Goal: Information Seeking & Learning: Check status

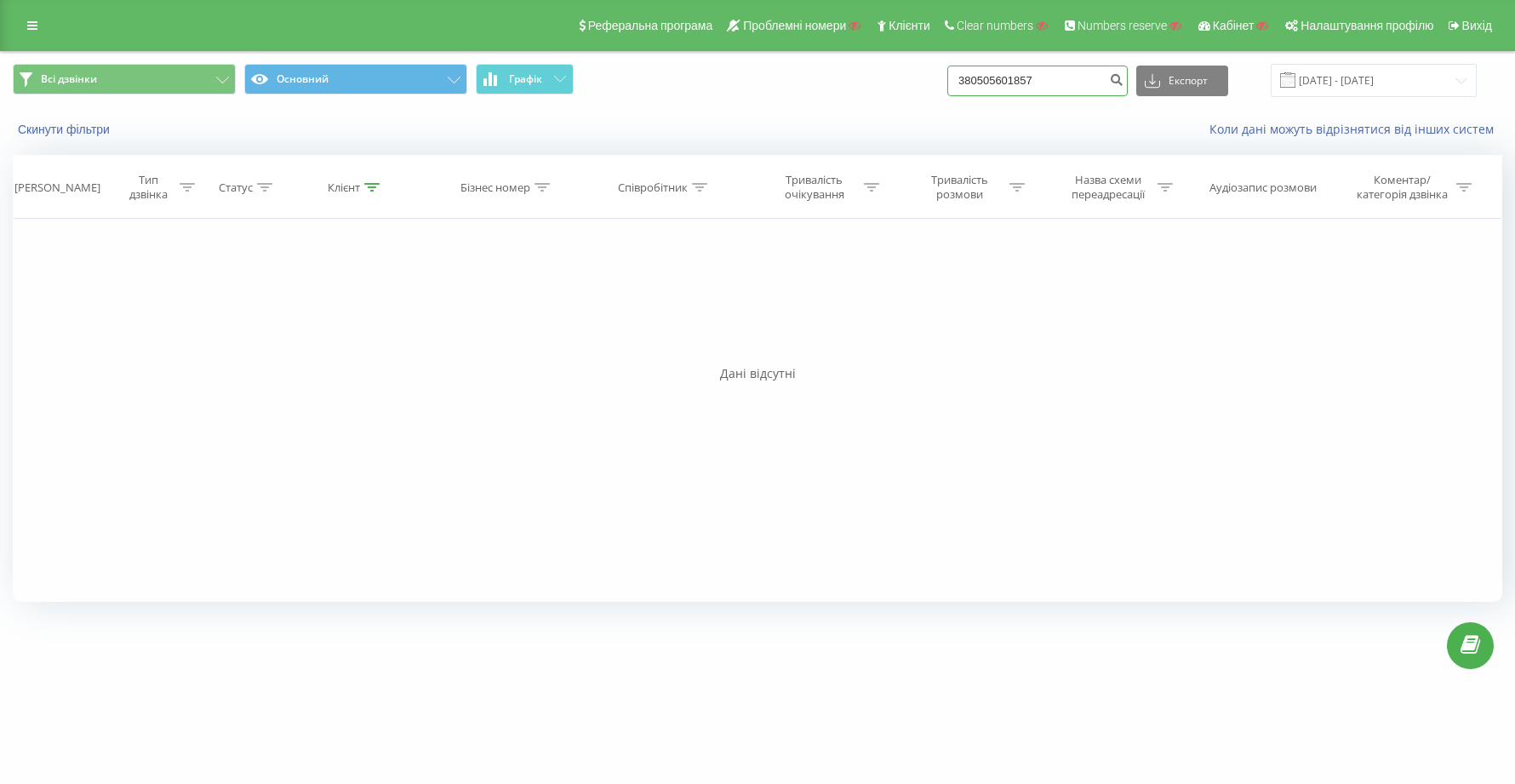
click at [1092, 89] on input "380505601857" at bounding box center [1037, 80] width 181 height 31
type input "3"
paste input "994505693758"
type input "994505693758"
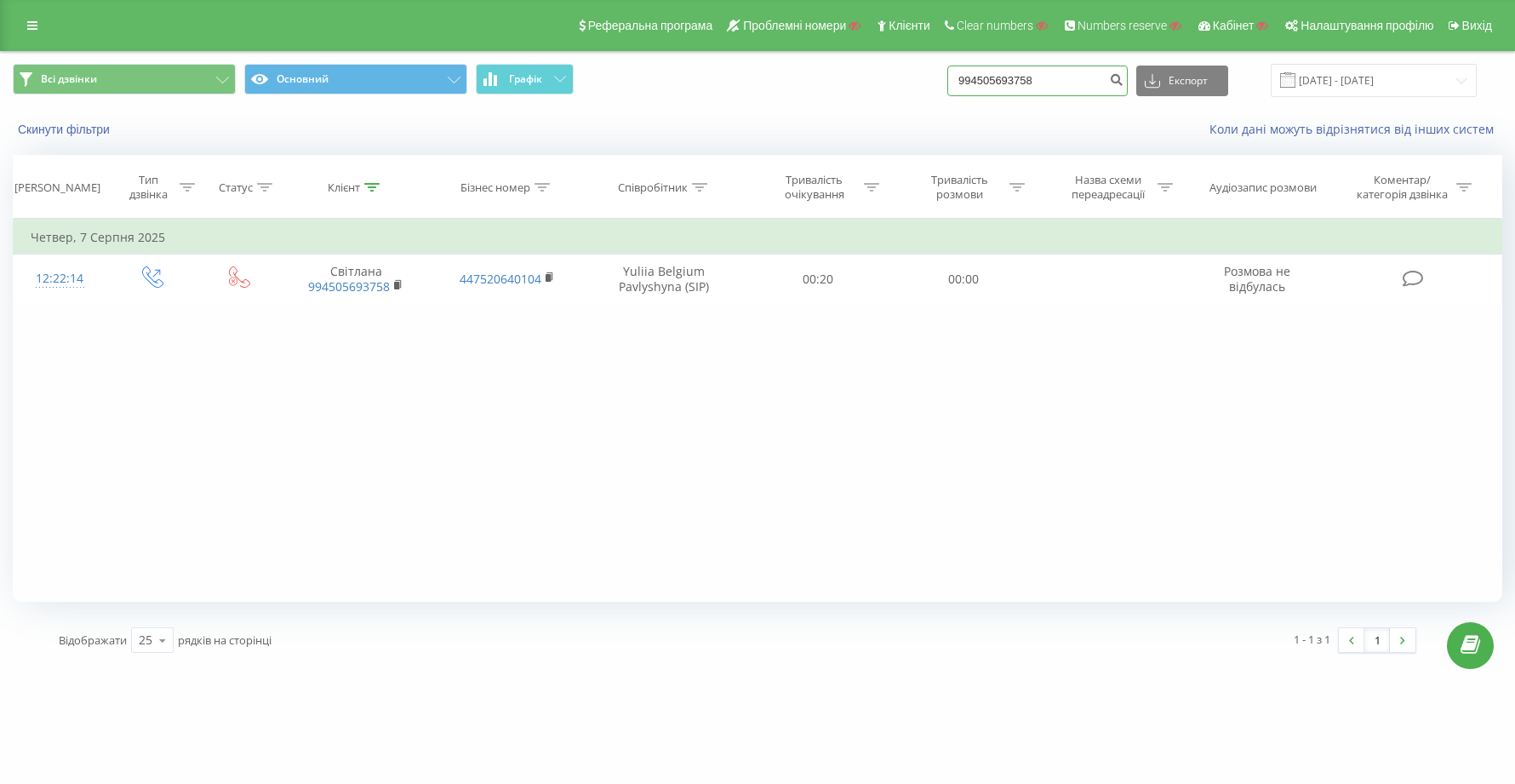
click at [1086, 78] on input "994505693758" at bounding box center [1037, 80] width 181 height 31
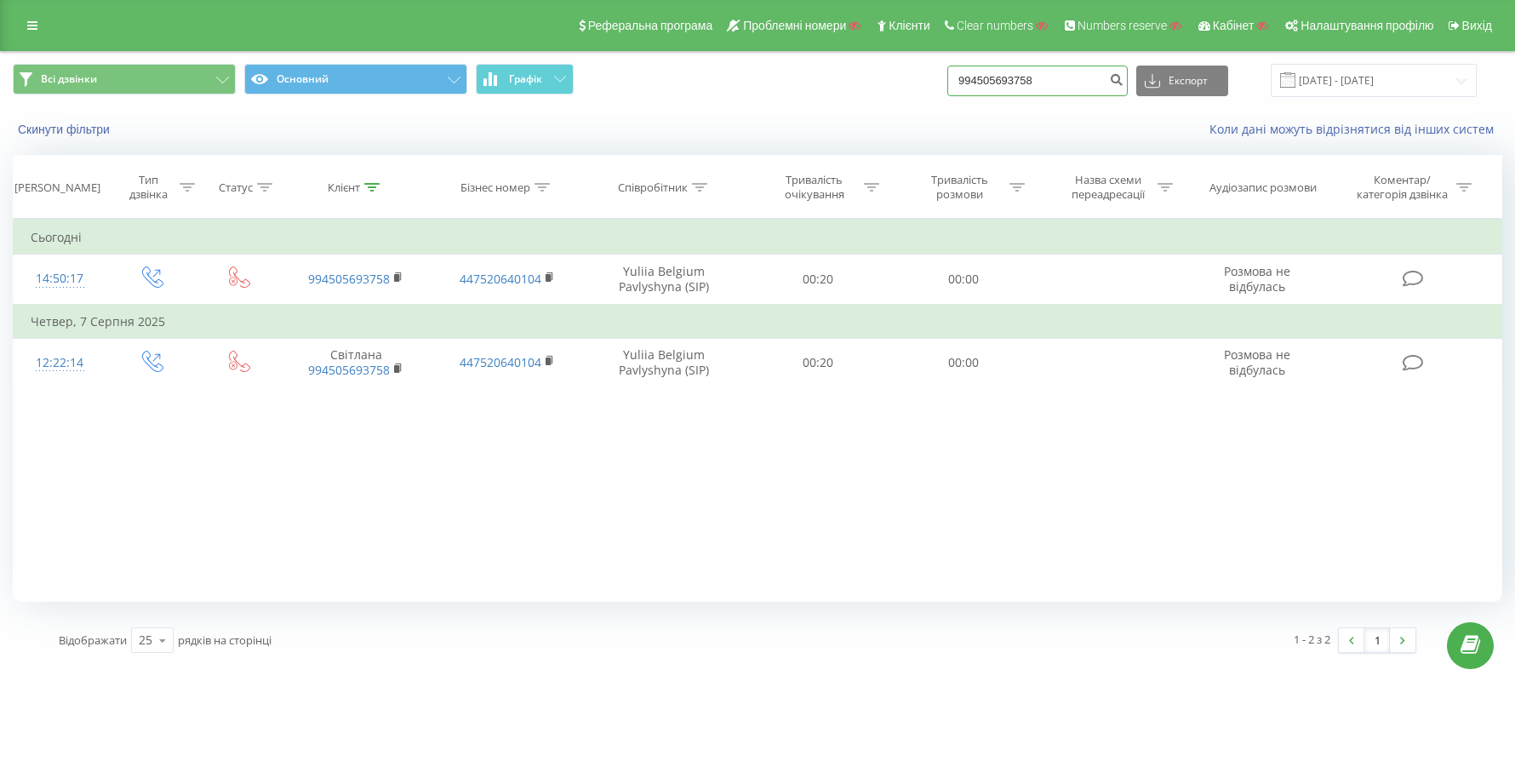
click at [1103, 79] on input "994505693758" at bounding box center [1037, 80] width 181 height 31
type input "9"
paste input "380978479111"
type input "380978479111"
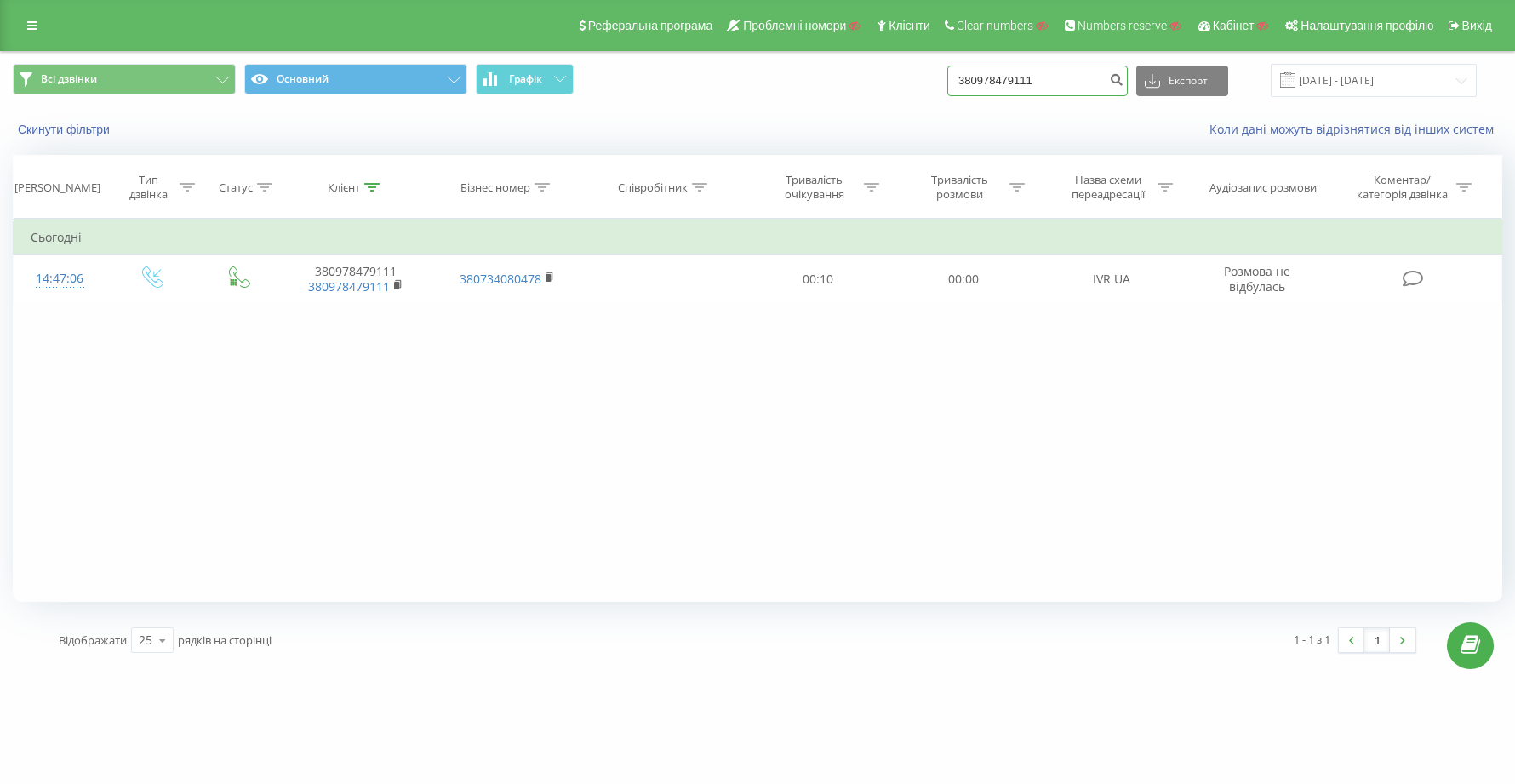
click at [1090, 78] on input "380978479111" at bounding box center [1037, 80] width 181 height 31
type input "3"
paste input "380978479111"
type input "380978479111"
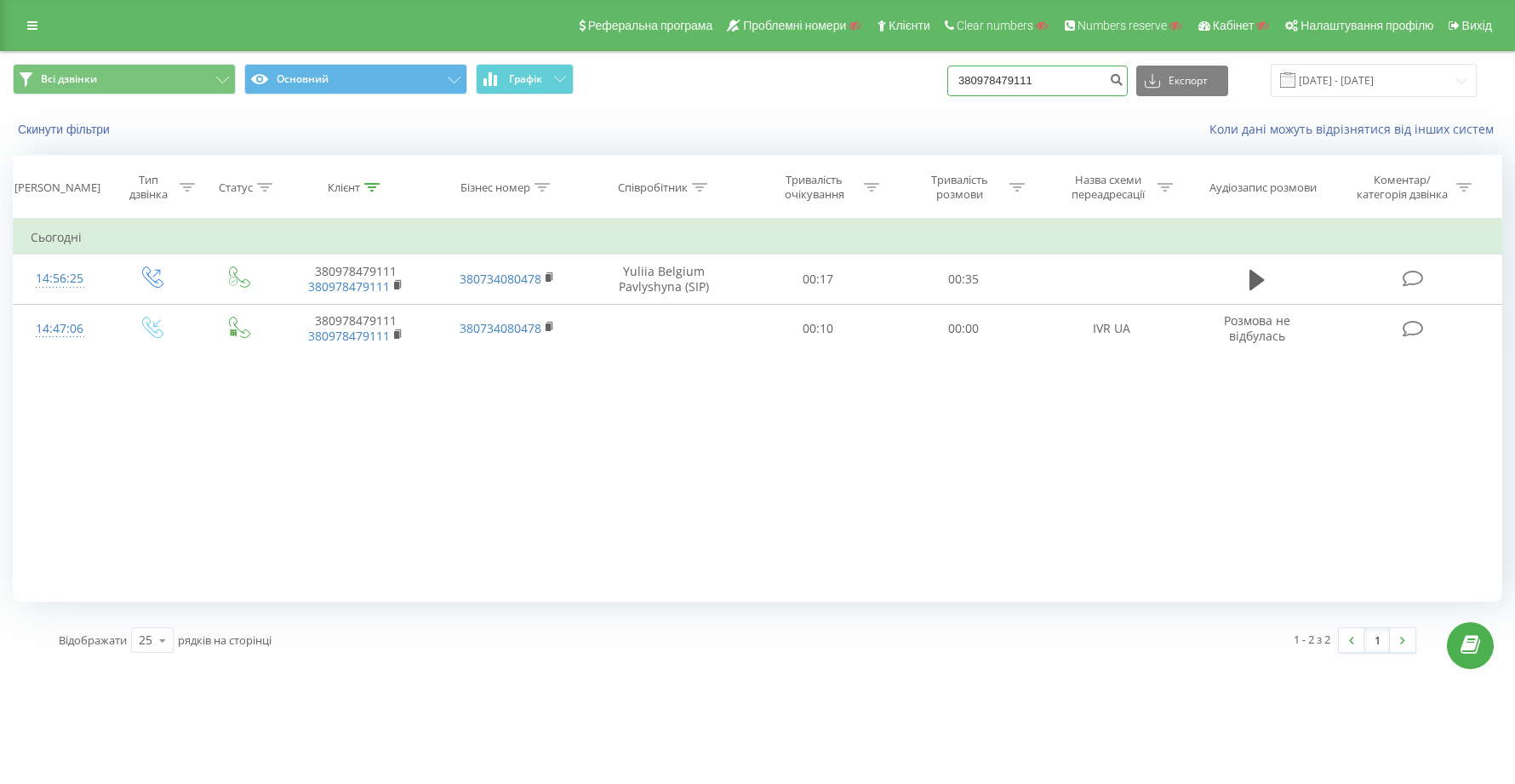
click at [1106, 85] on input "380978479111" at bounding box center [1037, 80] width 181 height 31
type input "3"
paste input "380675532122"
type input "380675532122"
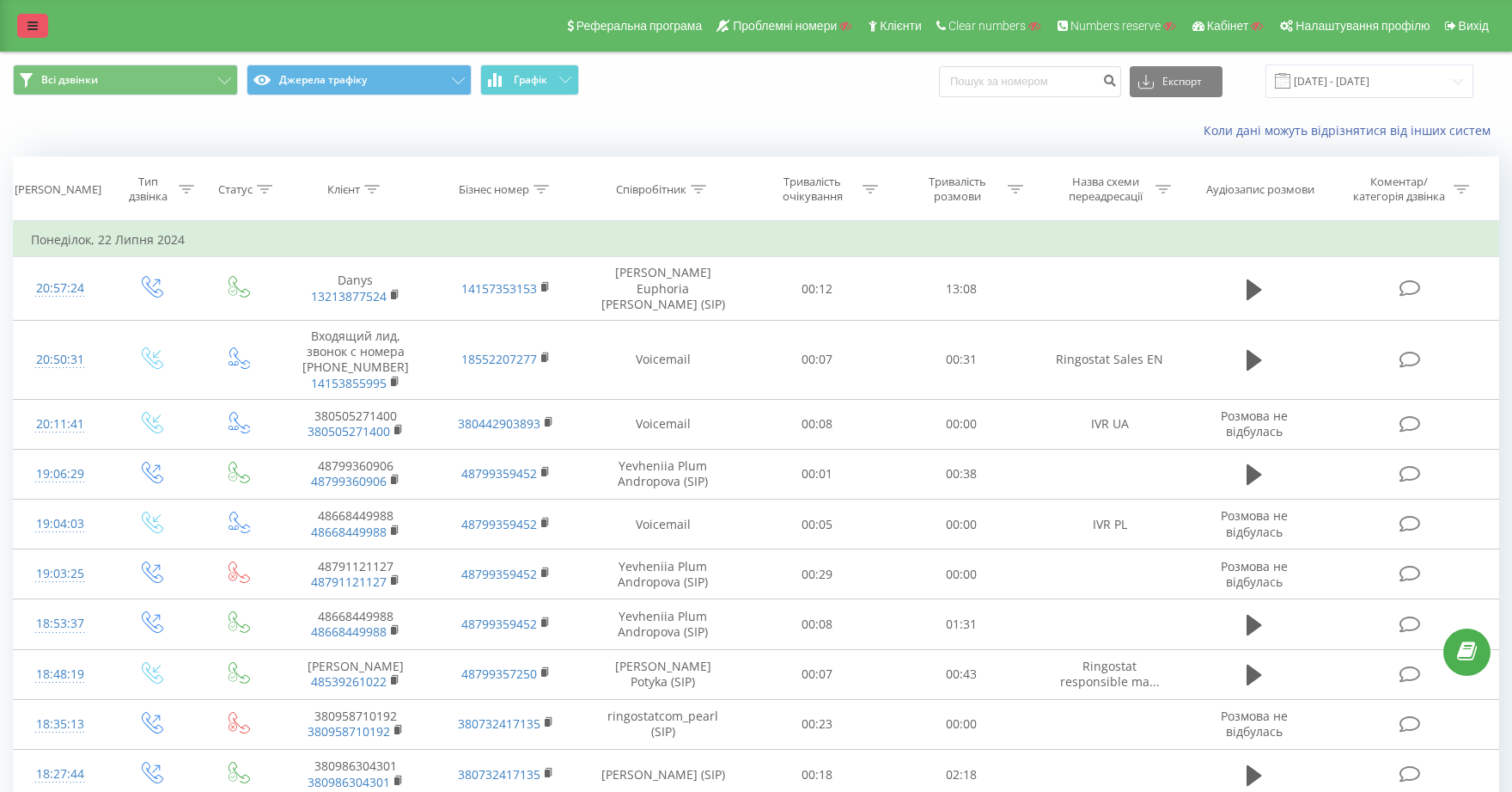
click at [33, 21] on icon at bounding box center [33, 26] width 11 height 12
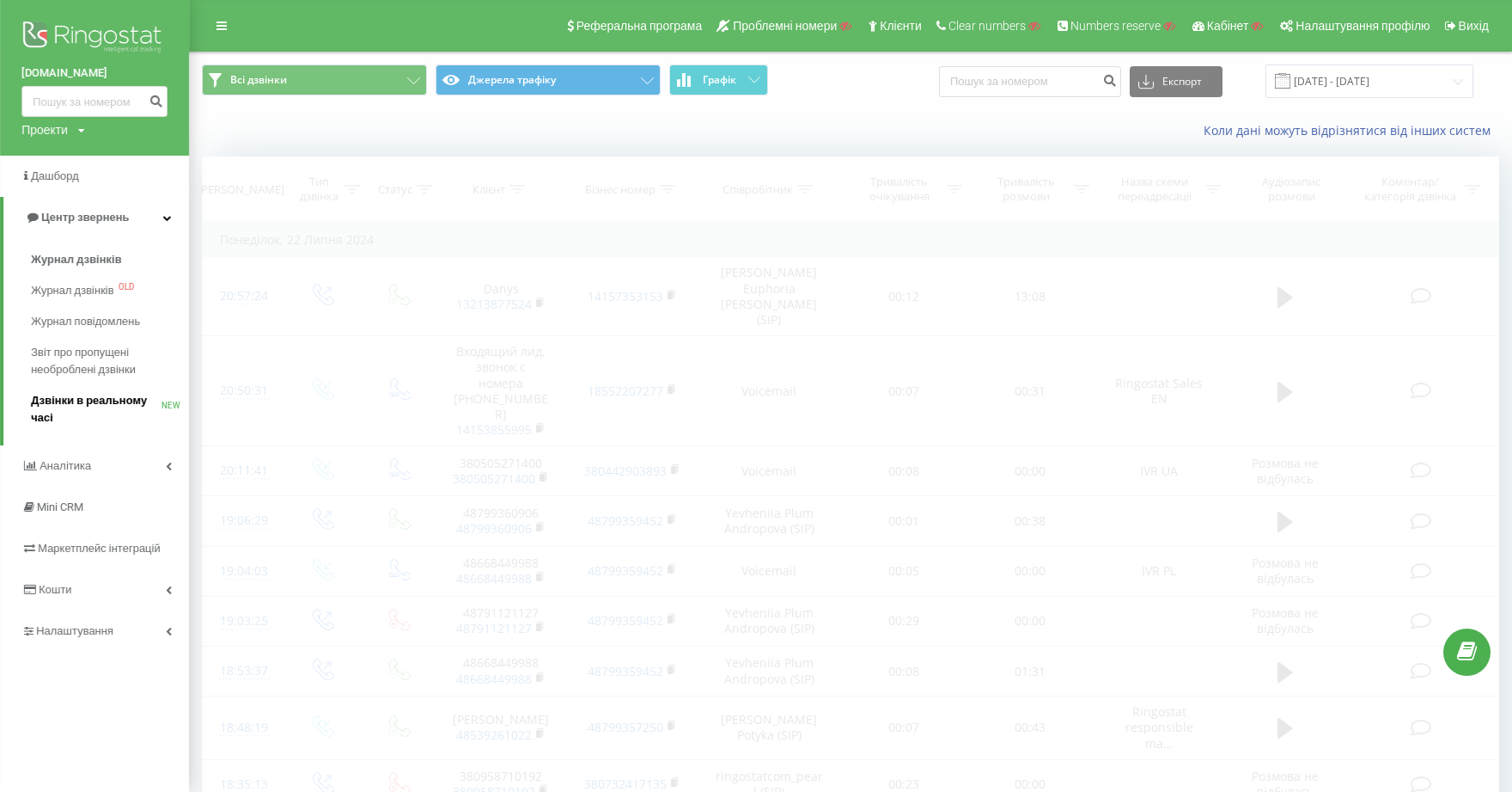
click at [104, 398] on span "Дзвінки в реальному часі" at bounding box center [96, 409] width 130 height 34
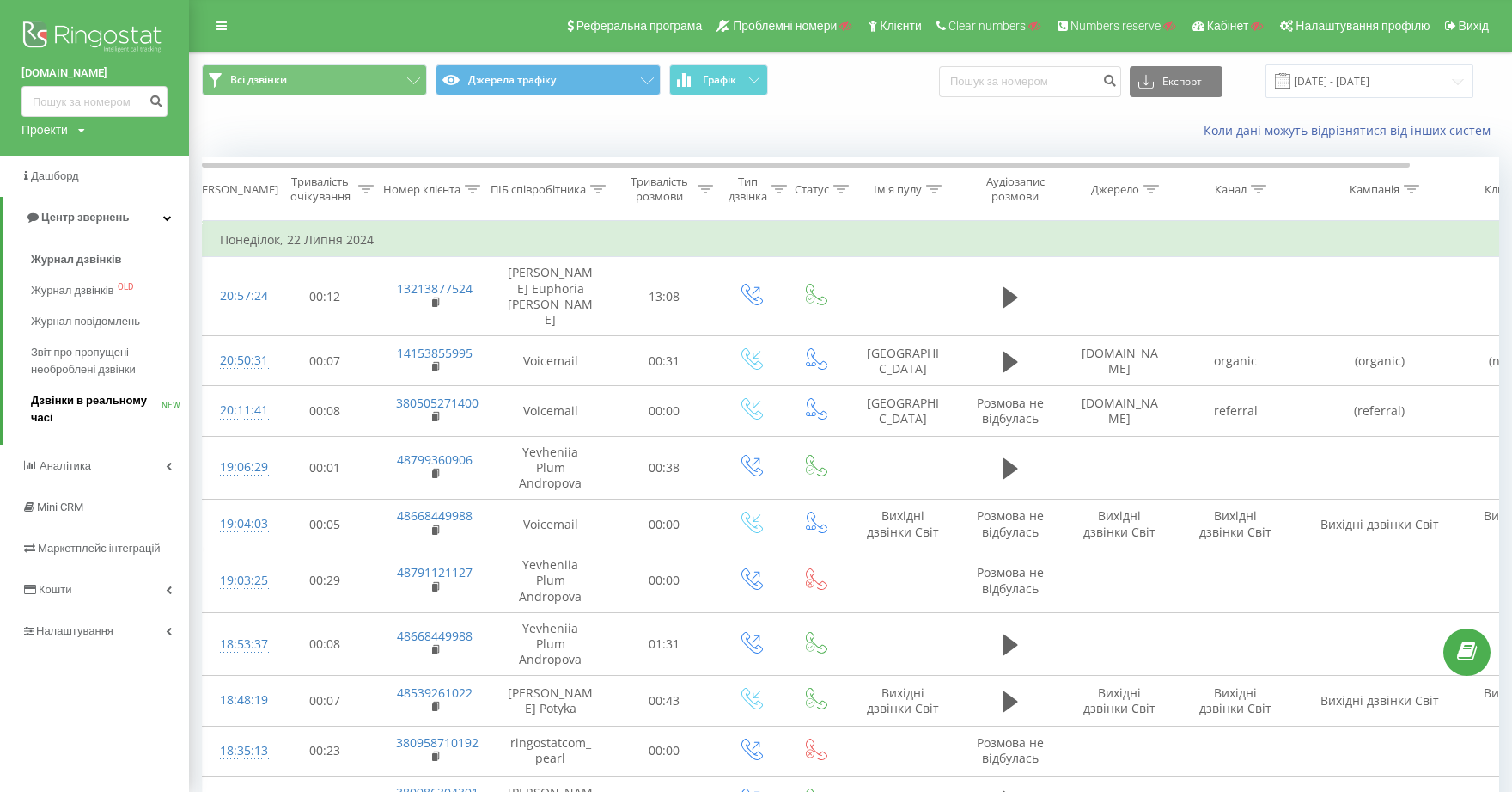
click at [76, 396] on span "Дзвінки в реальному часі" at bounding box center [96, 409] width 130 height 34
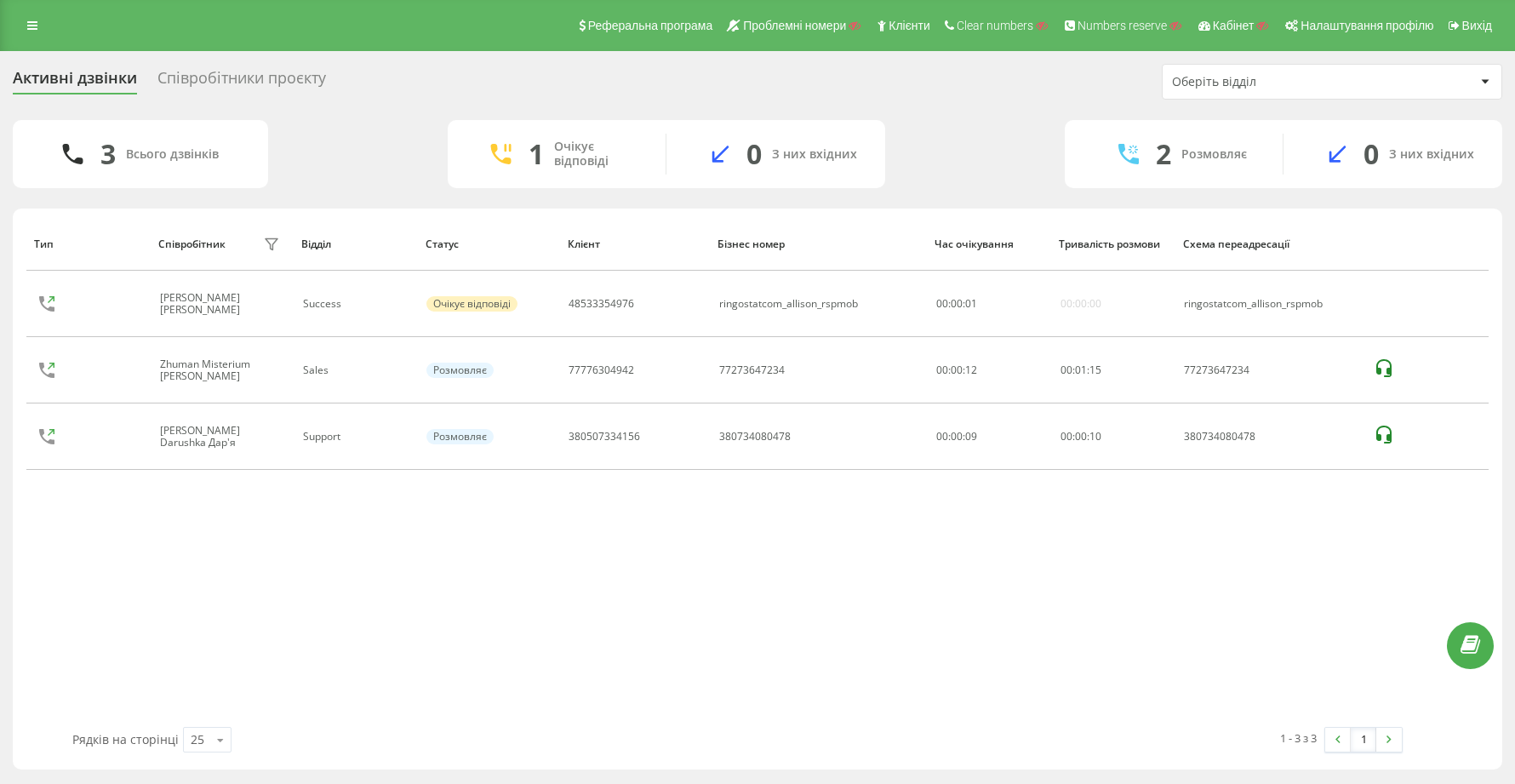
click at [246, 79] on div "Співробітники проєкту" at bounding box center [241, 82] width 168 height 26
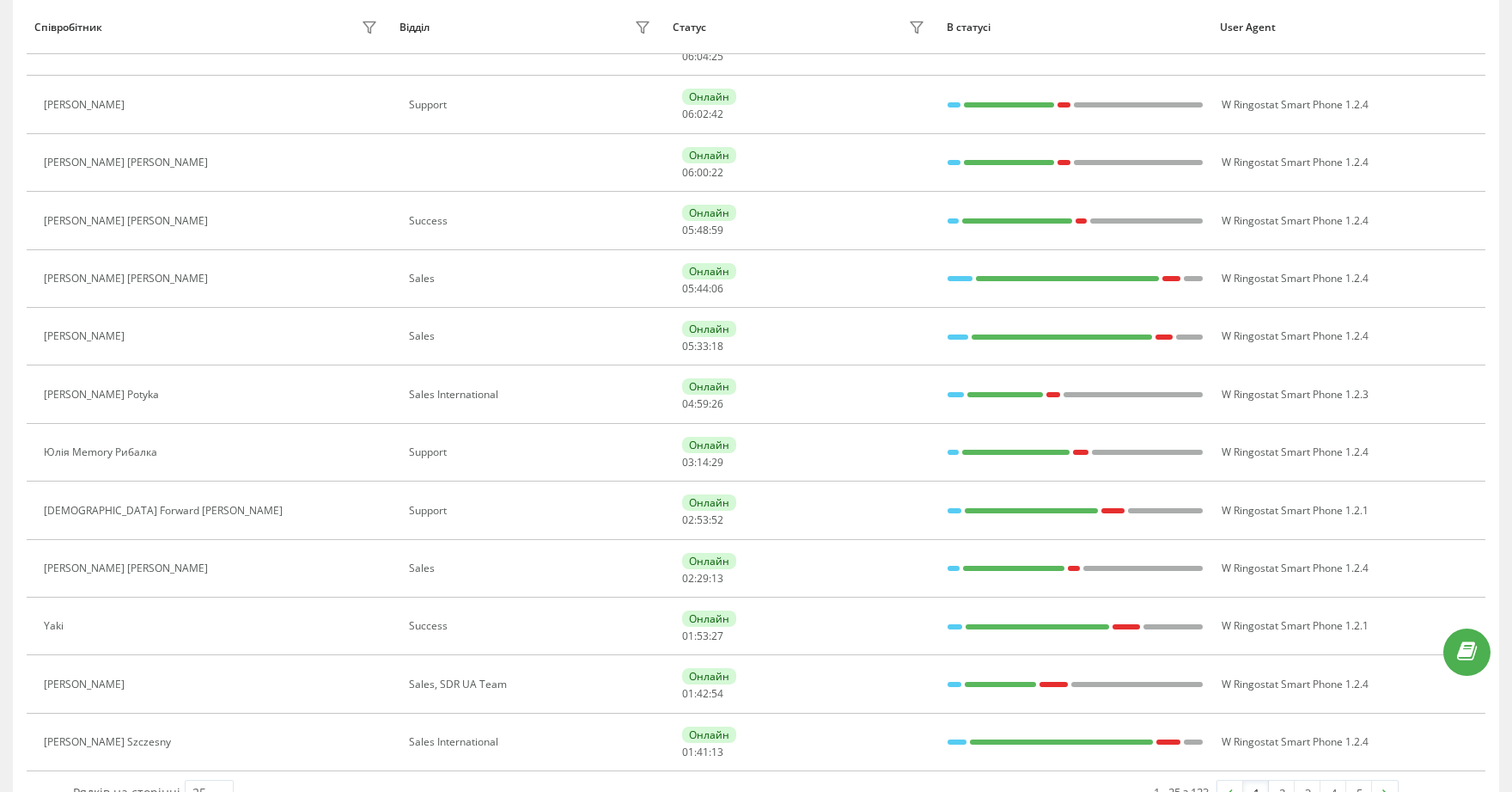
scroll to position [985, 0]
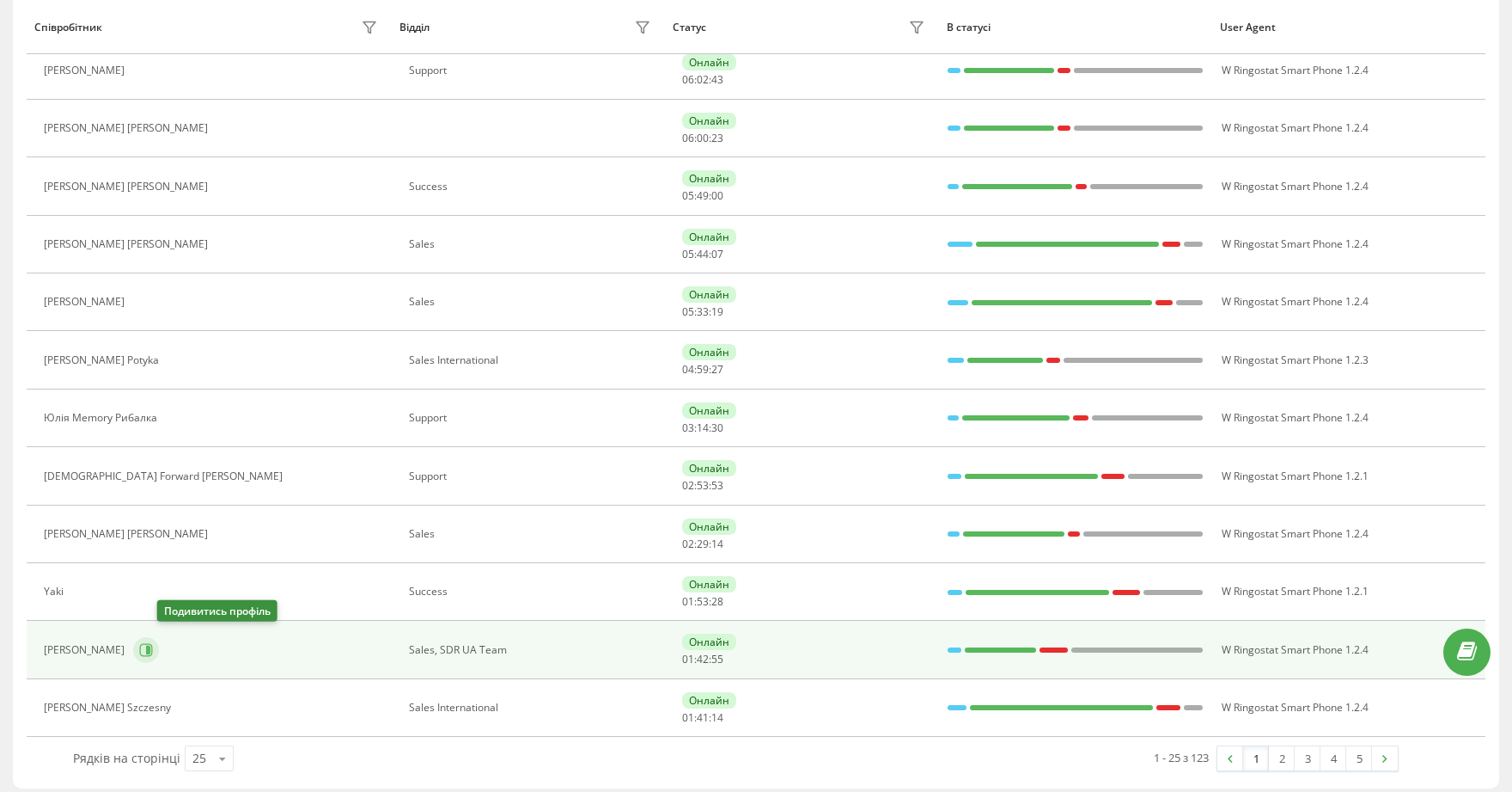
click at [151, 646] on icon at bounding box center [148, 650] width 4 height 9
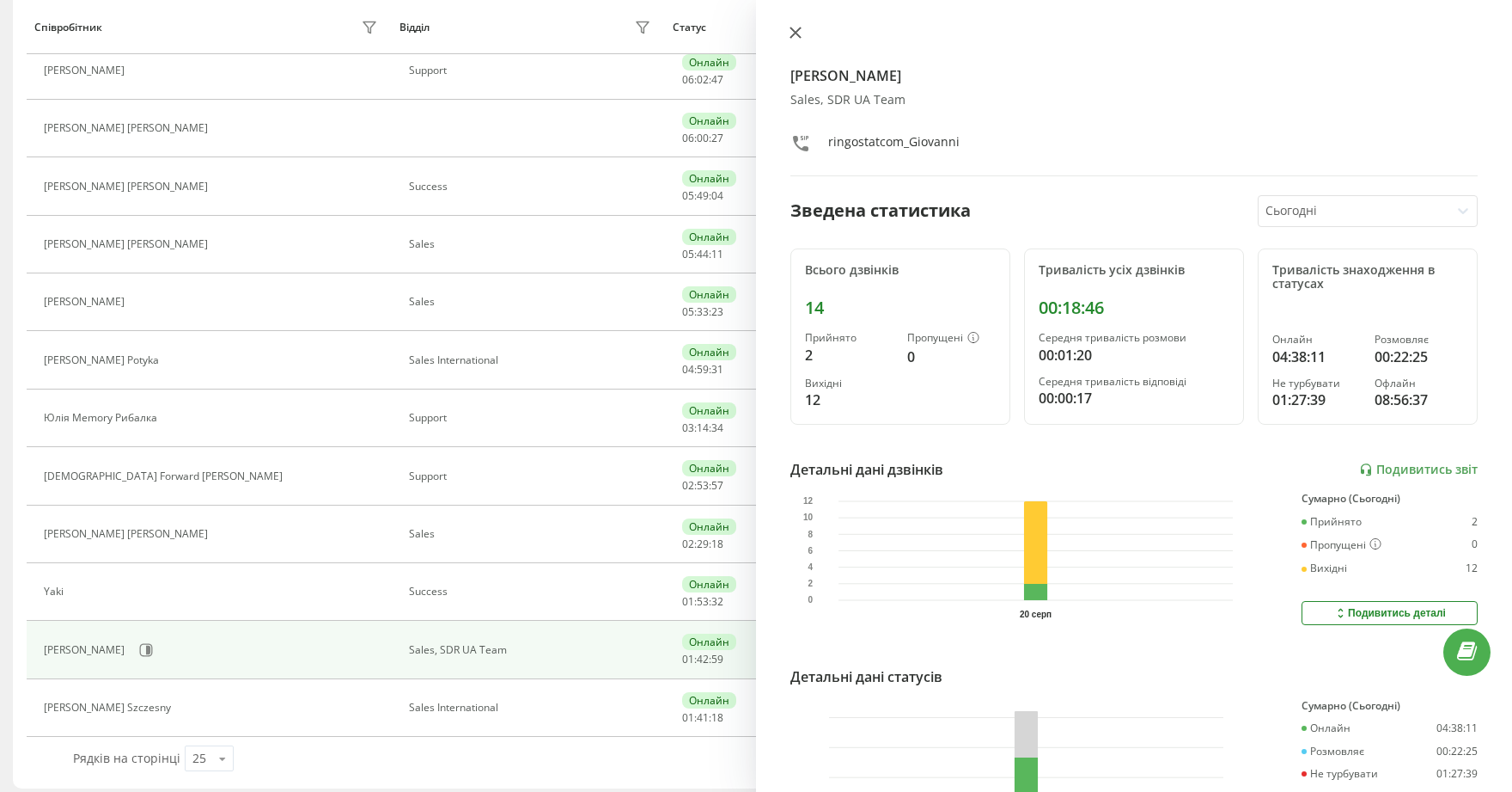
click at [794, 32] on icon at bounding box center [796, 33] width 11 height 11
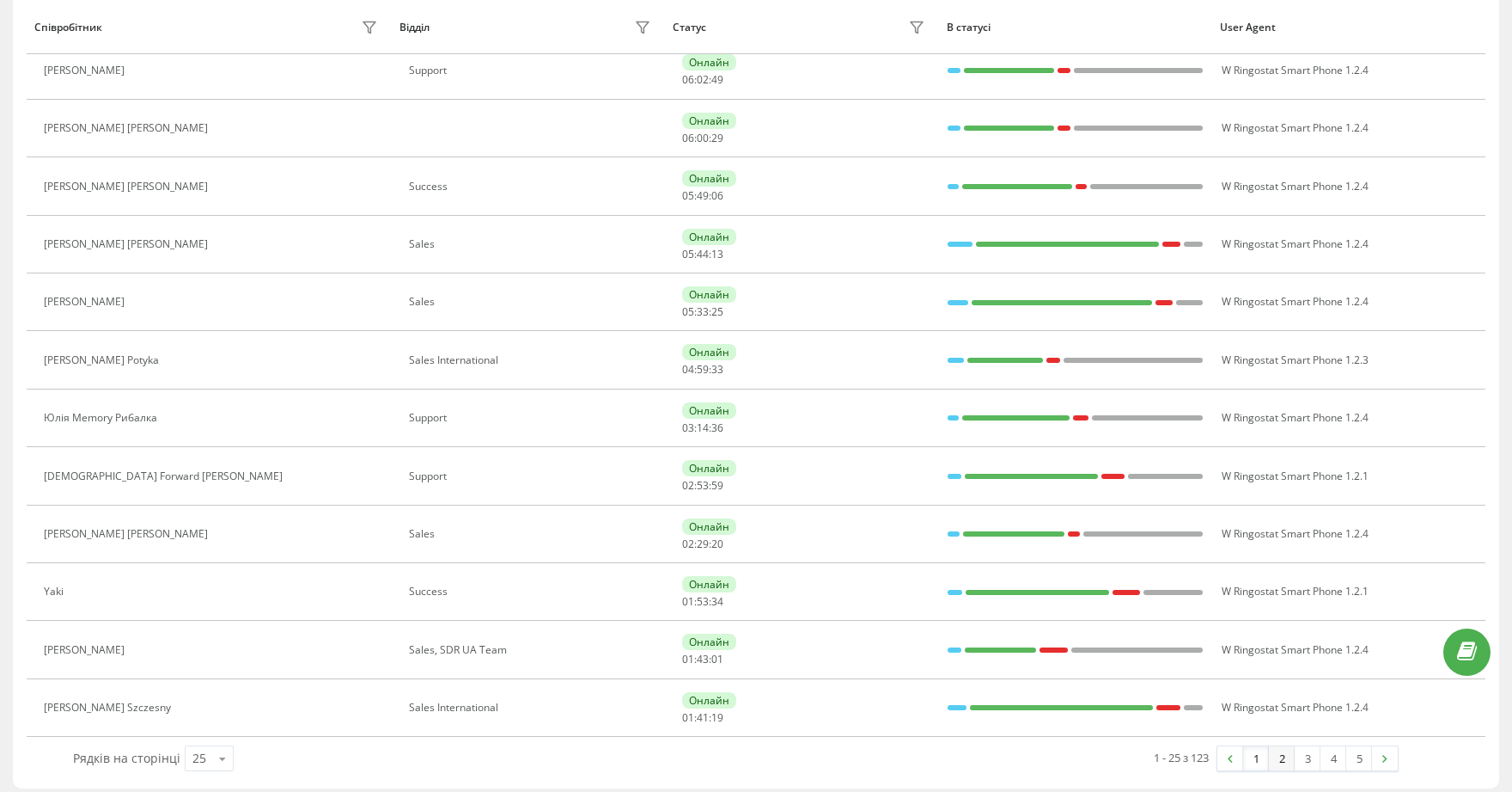
click at [1283, 753] on link "2" at bounding box center [1281, 758] width 26 height 24
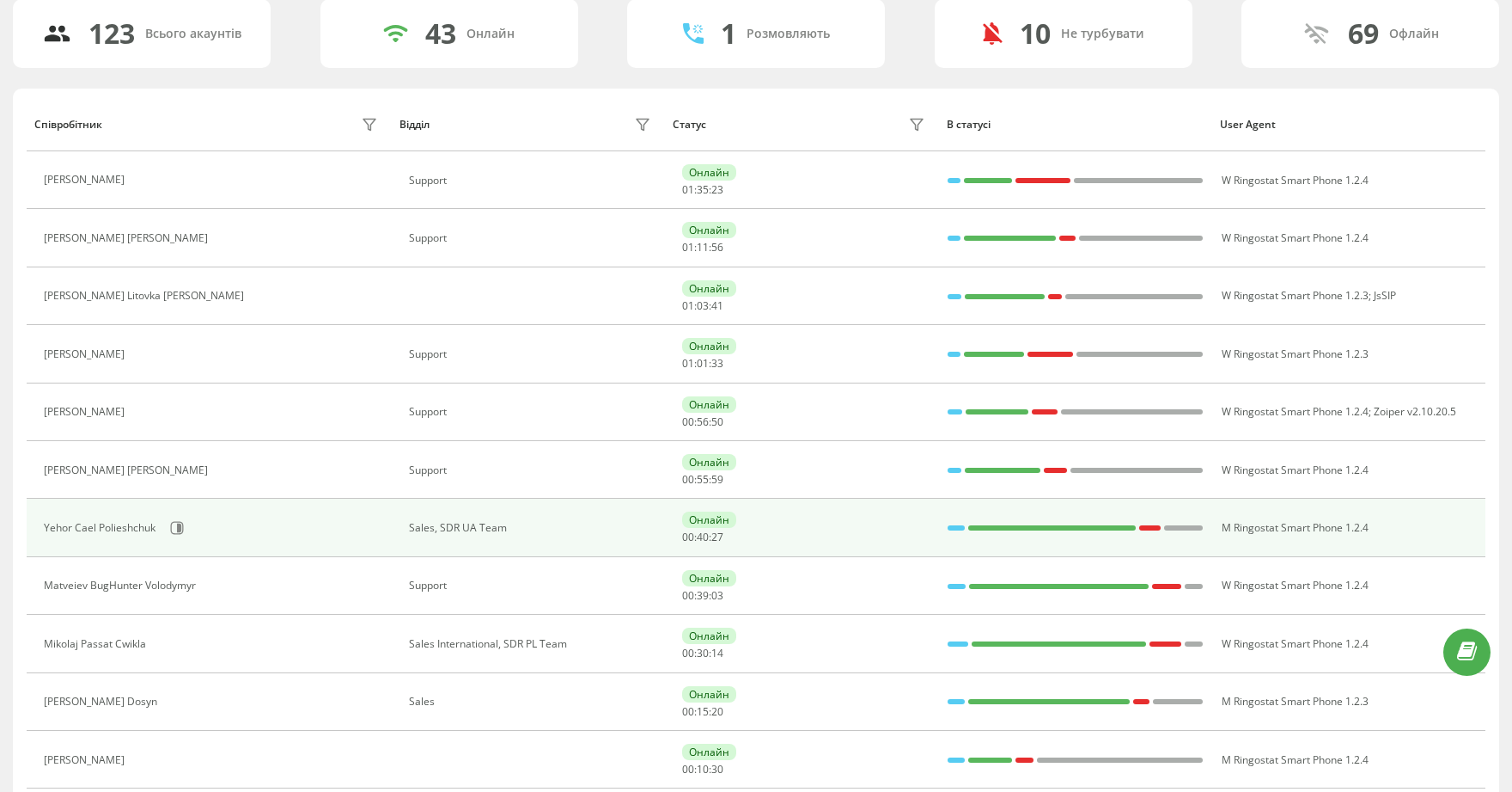
scroll to position [112, 0]
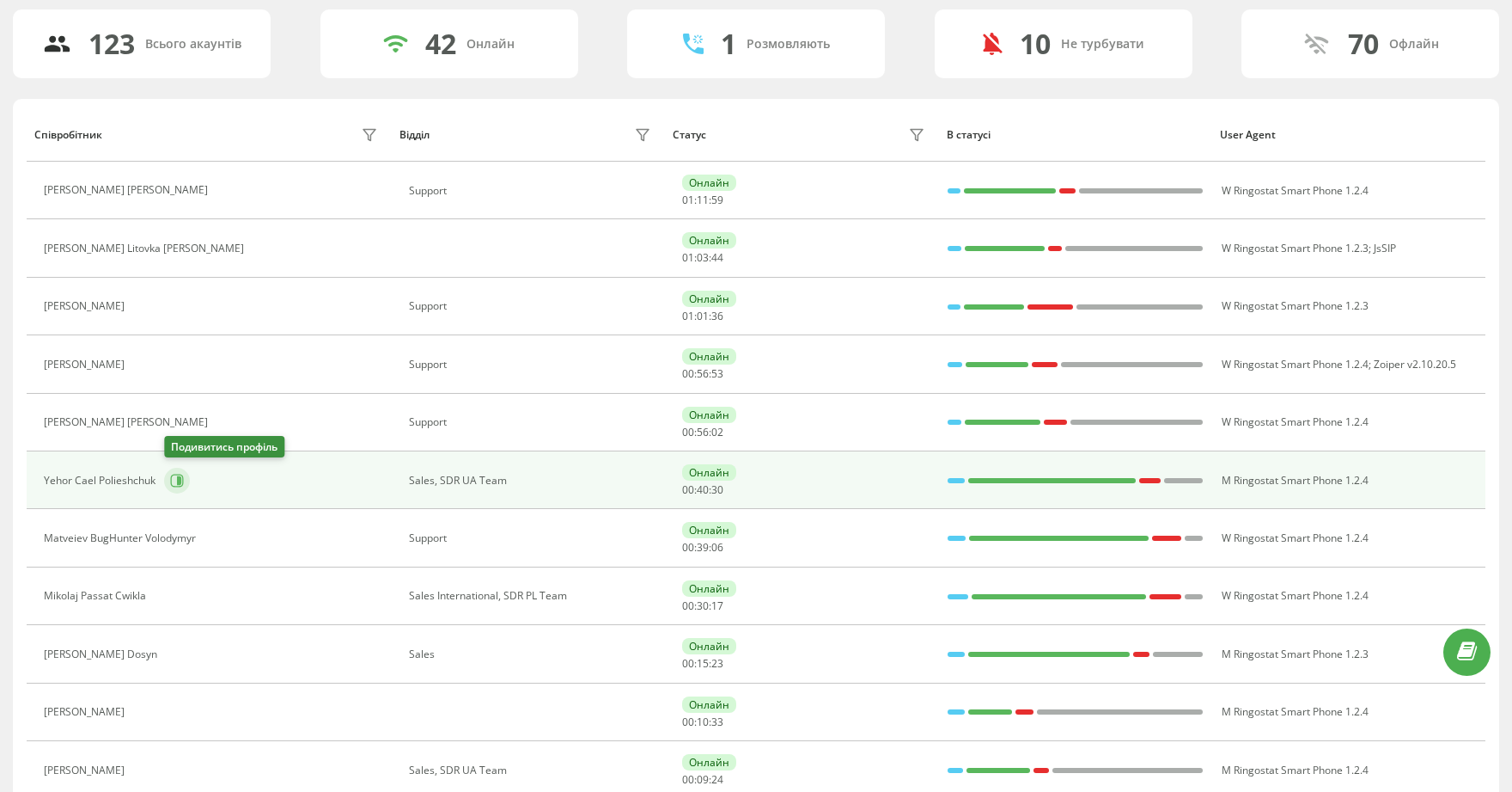
click at [173, 477] on icon at bounding box center [177, 481] width 14 height 14
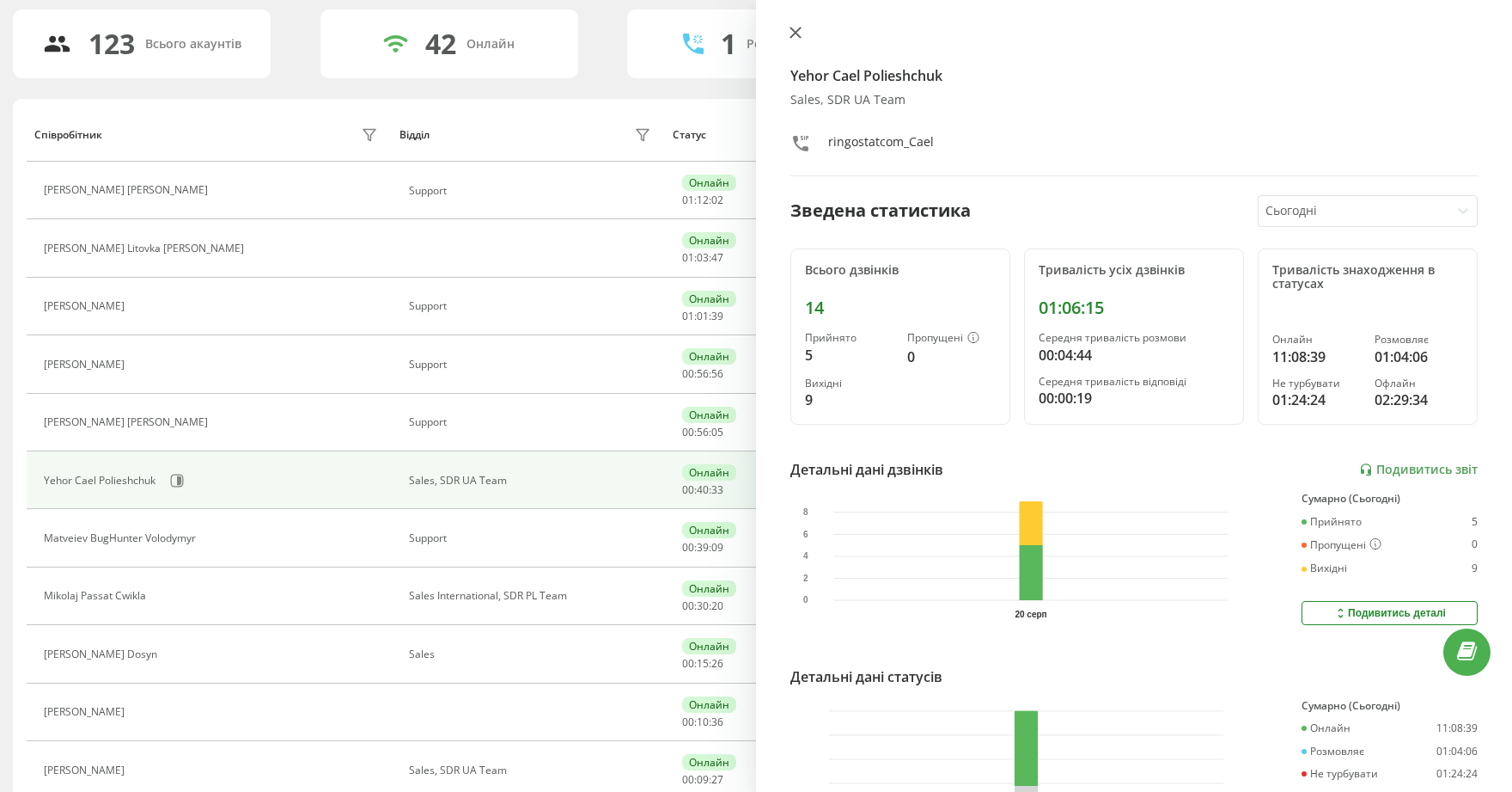
click at [796, 35] on icon at bounding box center [796, 33] width 12 height 12
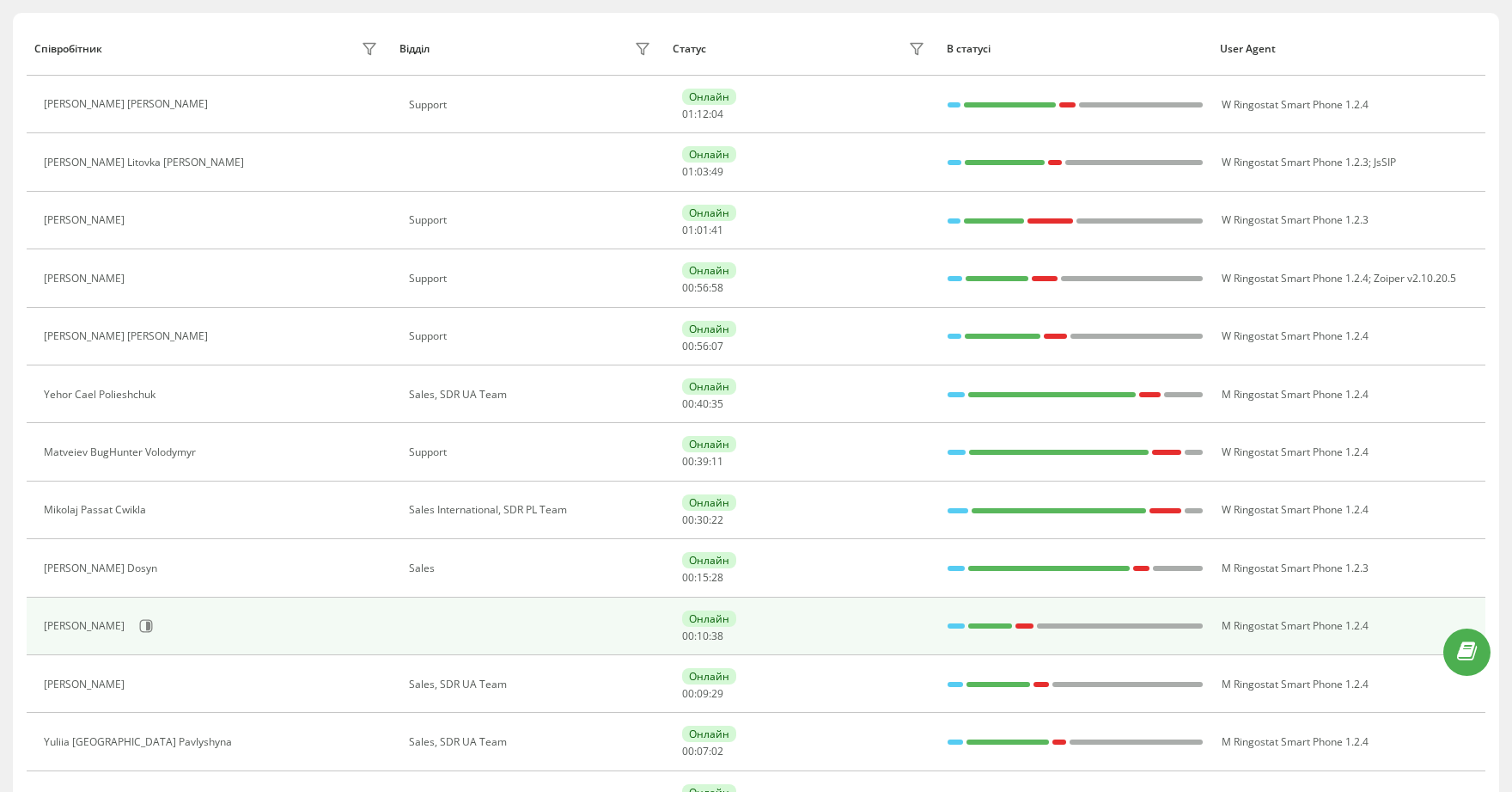
scroll to position [224, 0]
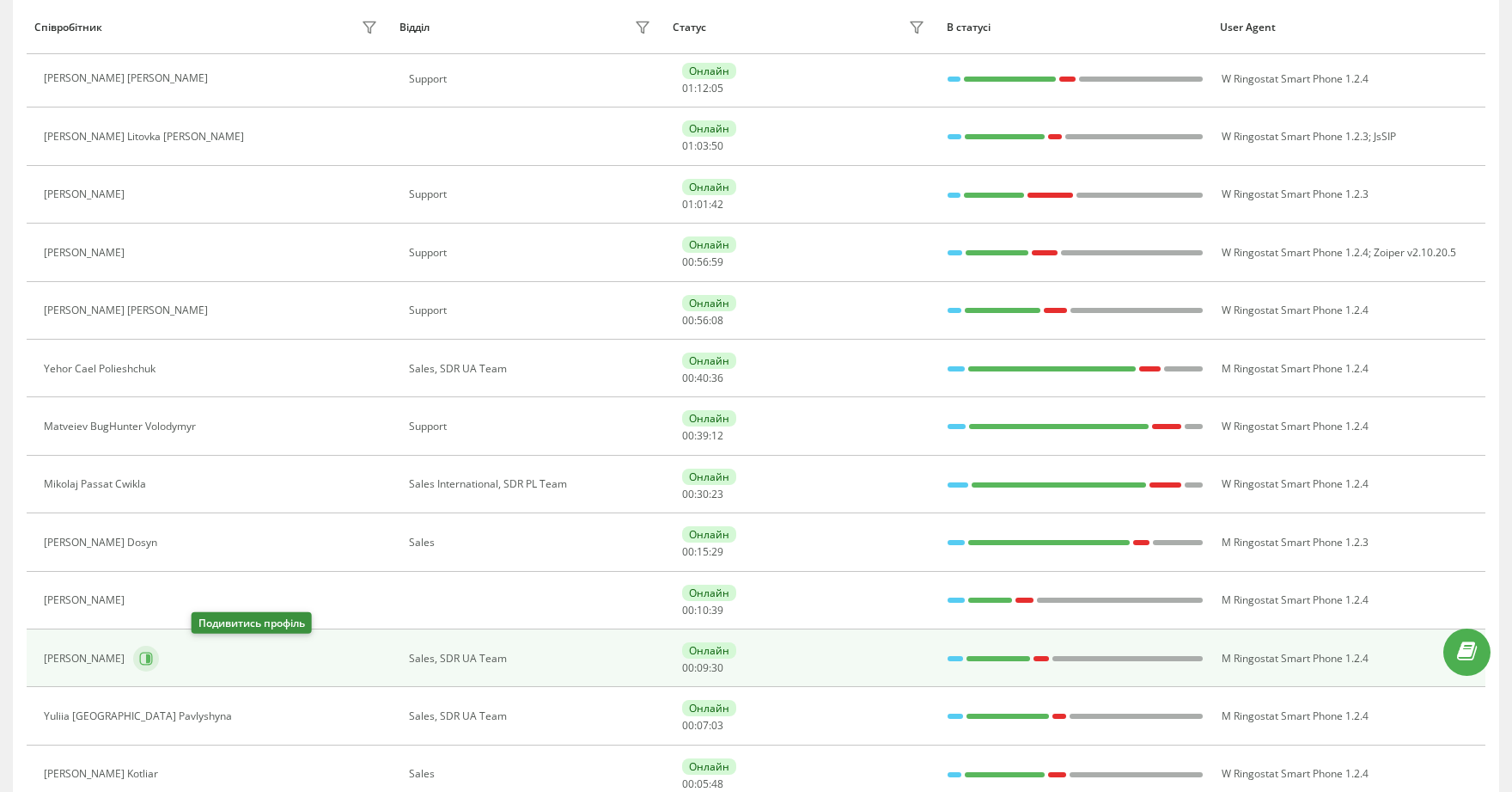
click at [153, 652] on icon at bounding box center [146, 658] width 13 height 13
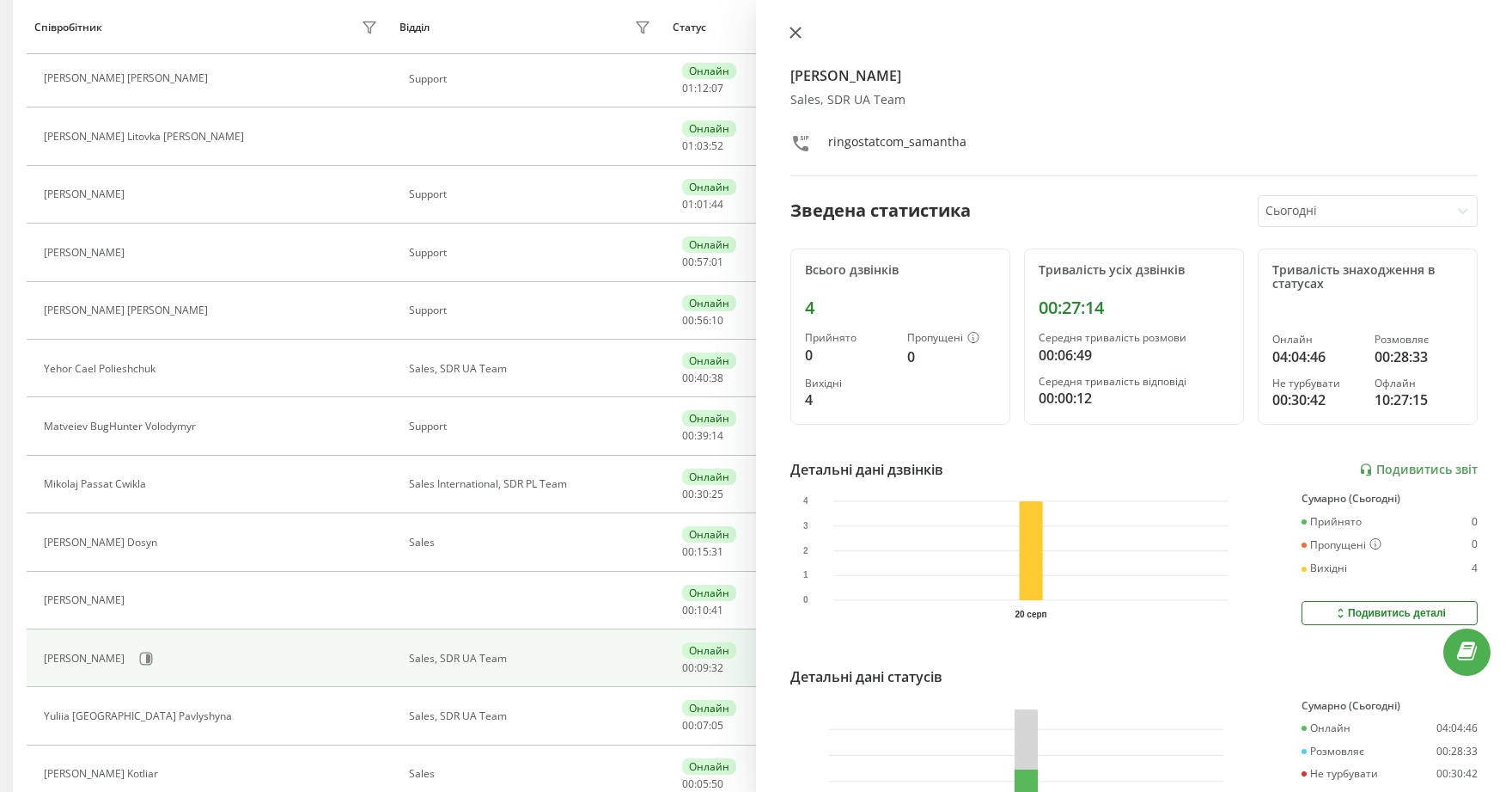
click at [800, 35] on icon at bounding box center [796, 33] width 12 height 12
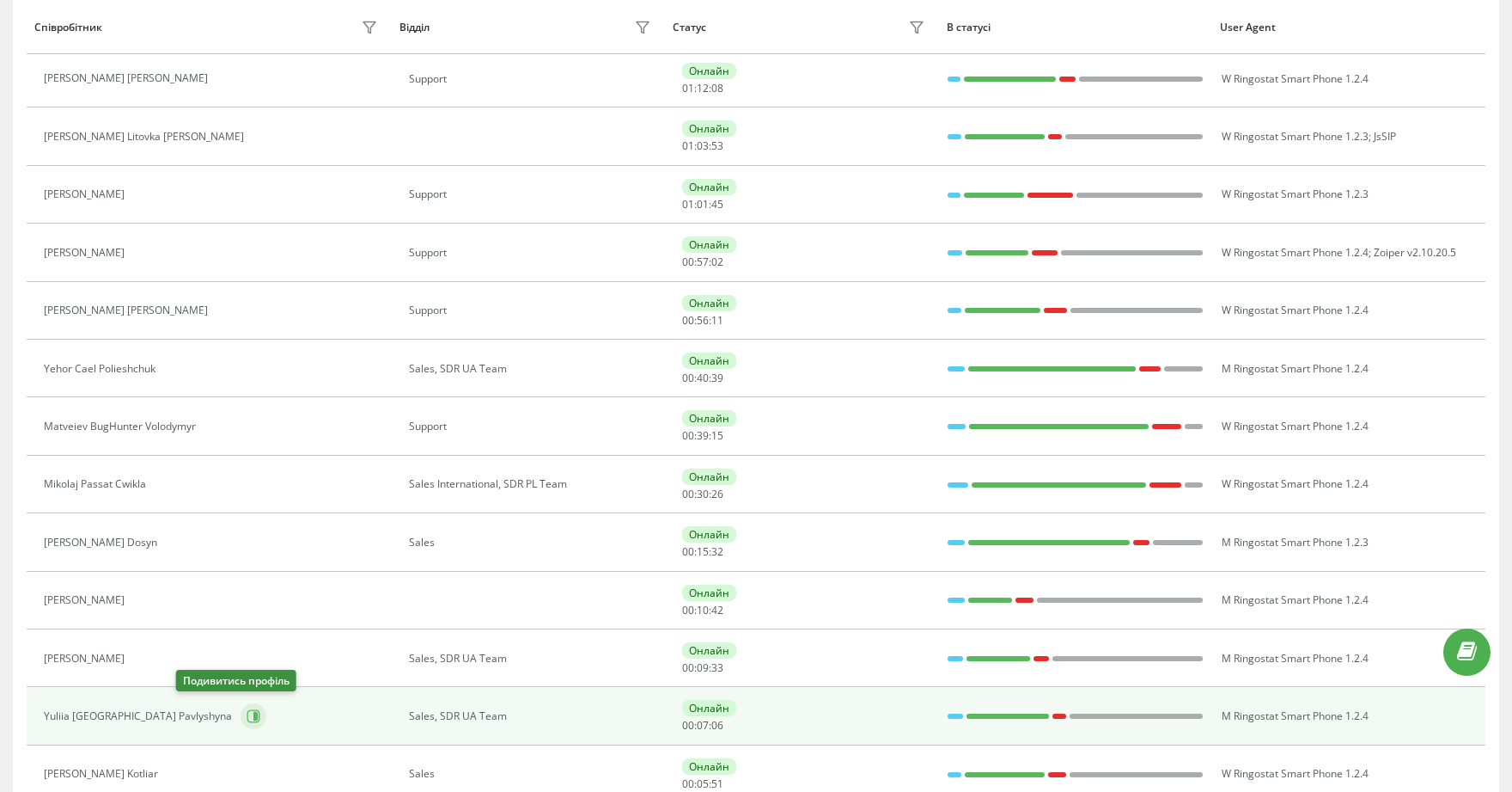
click at [247, 709] on icon at bounding box center [254, 716] width 14 height 14
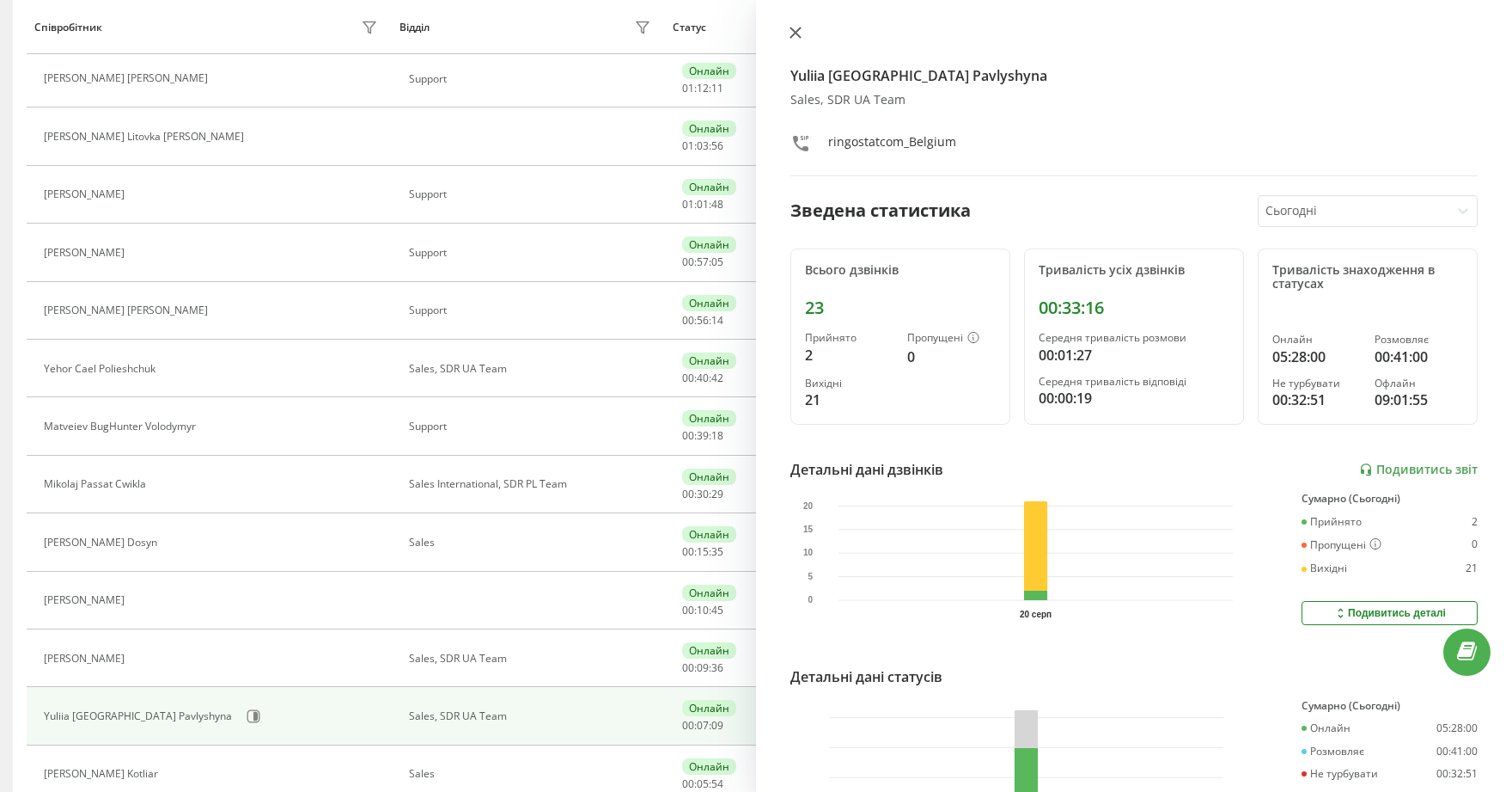
click at [793, 30] on icon at bounding box center [796, 33] width 11 height 11
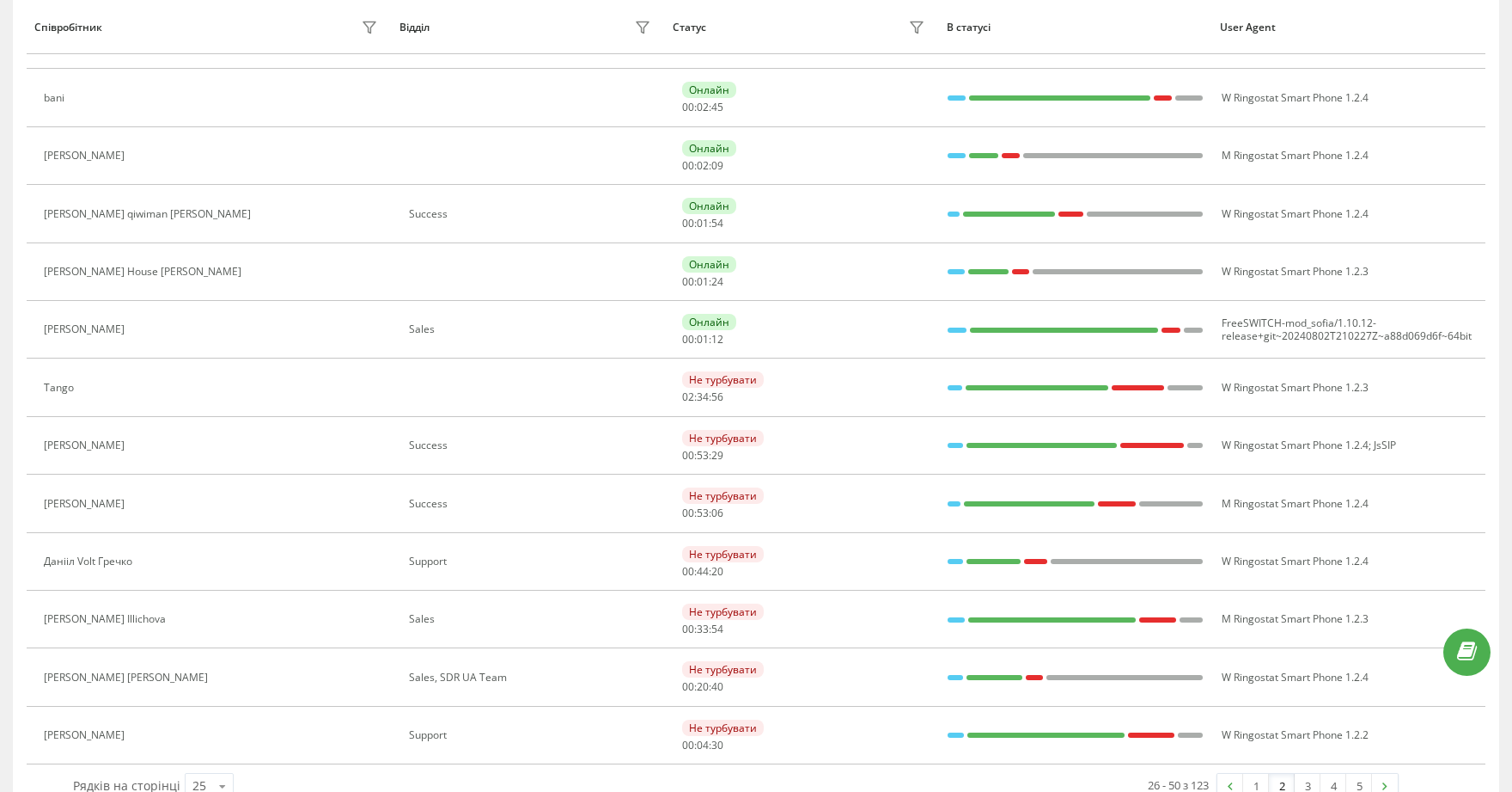
scroll to position [985, 0]
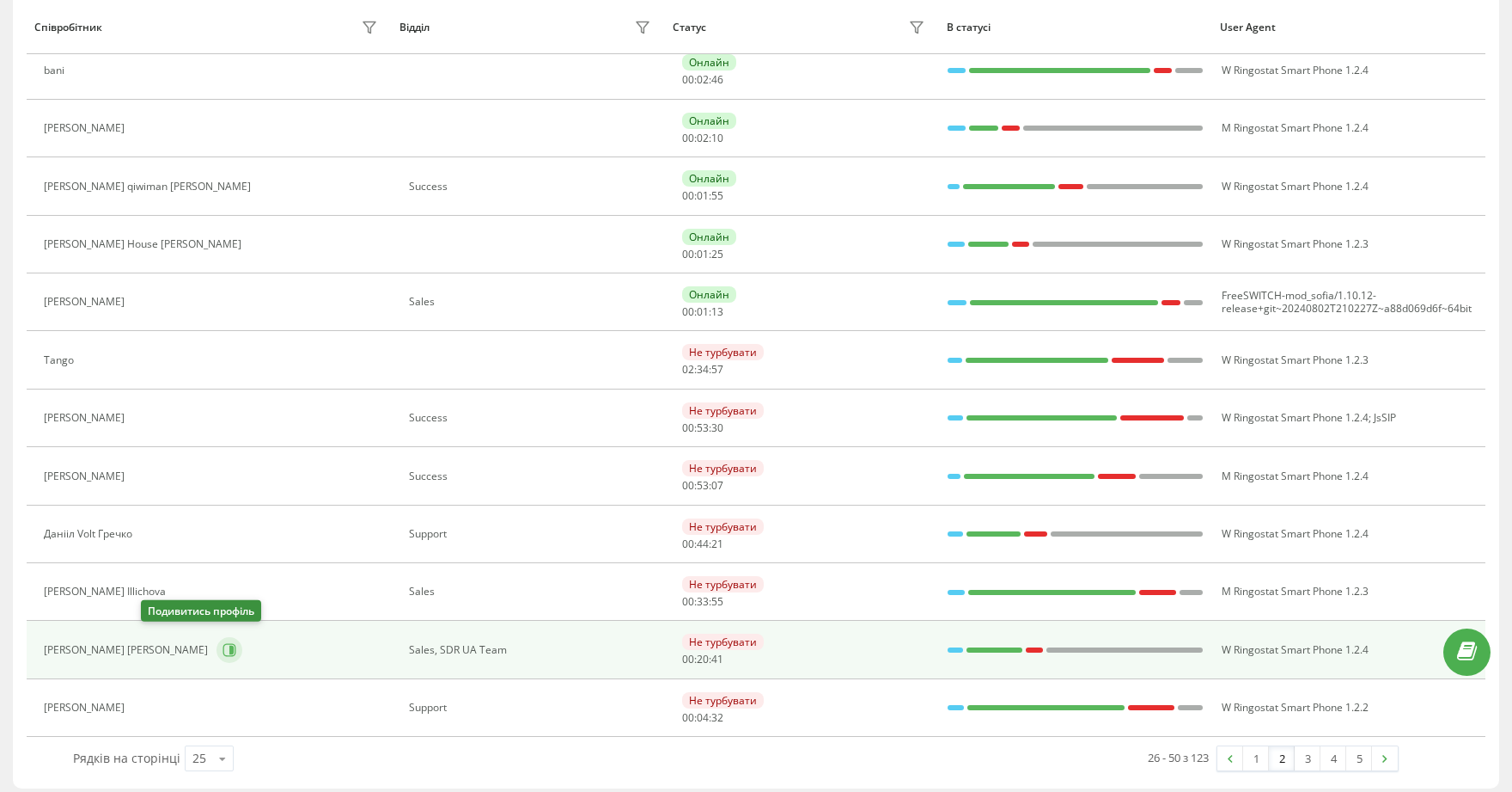
click at [229, 646] on icon at bounding box center [231, 650] width 4 height 9
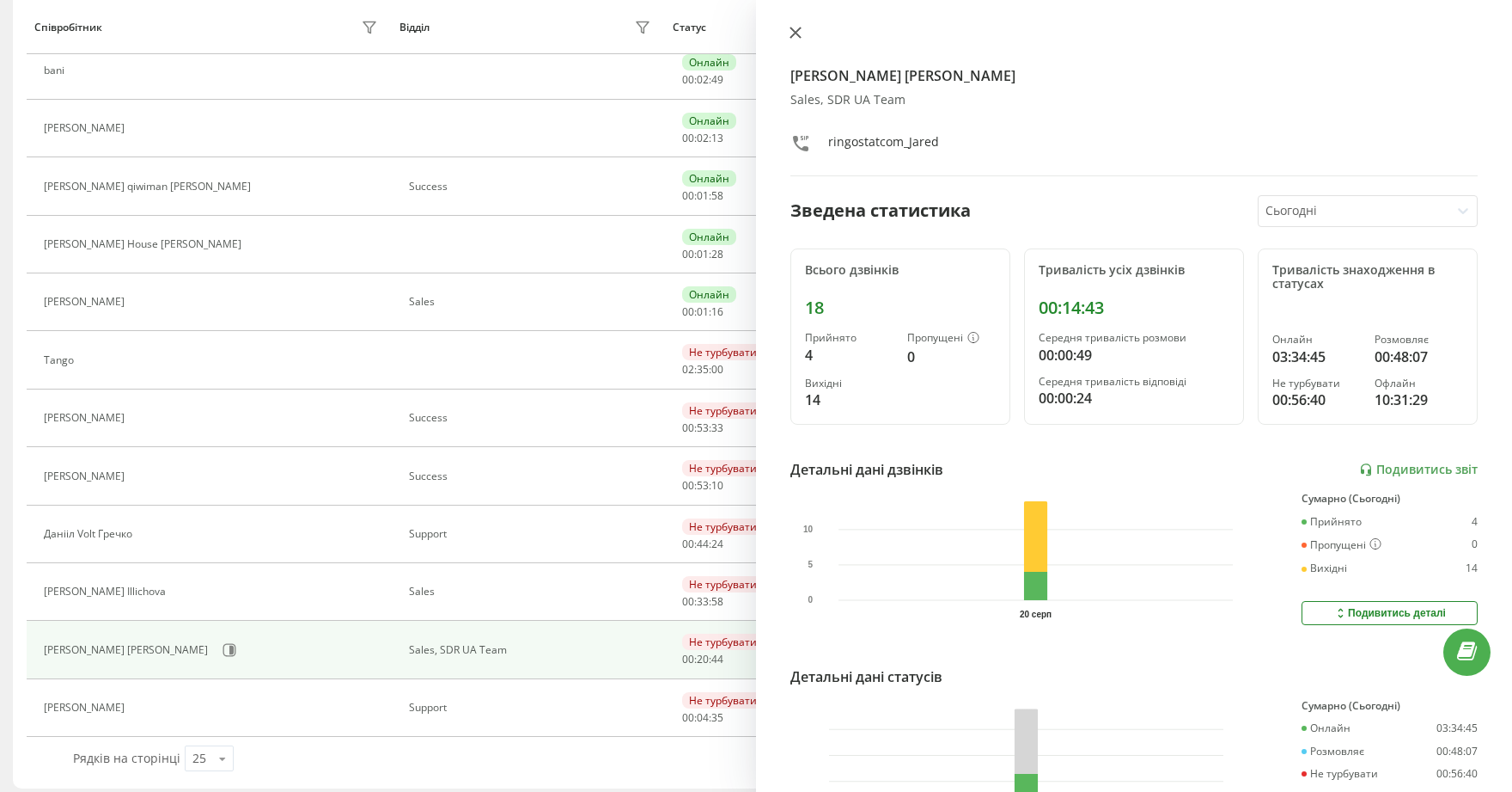
click at [793, 33] on icon at bounding box center [796, 33] width 12 height 12
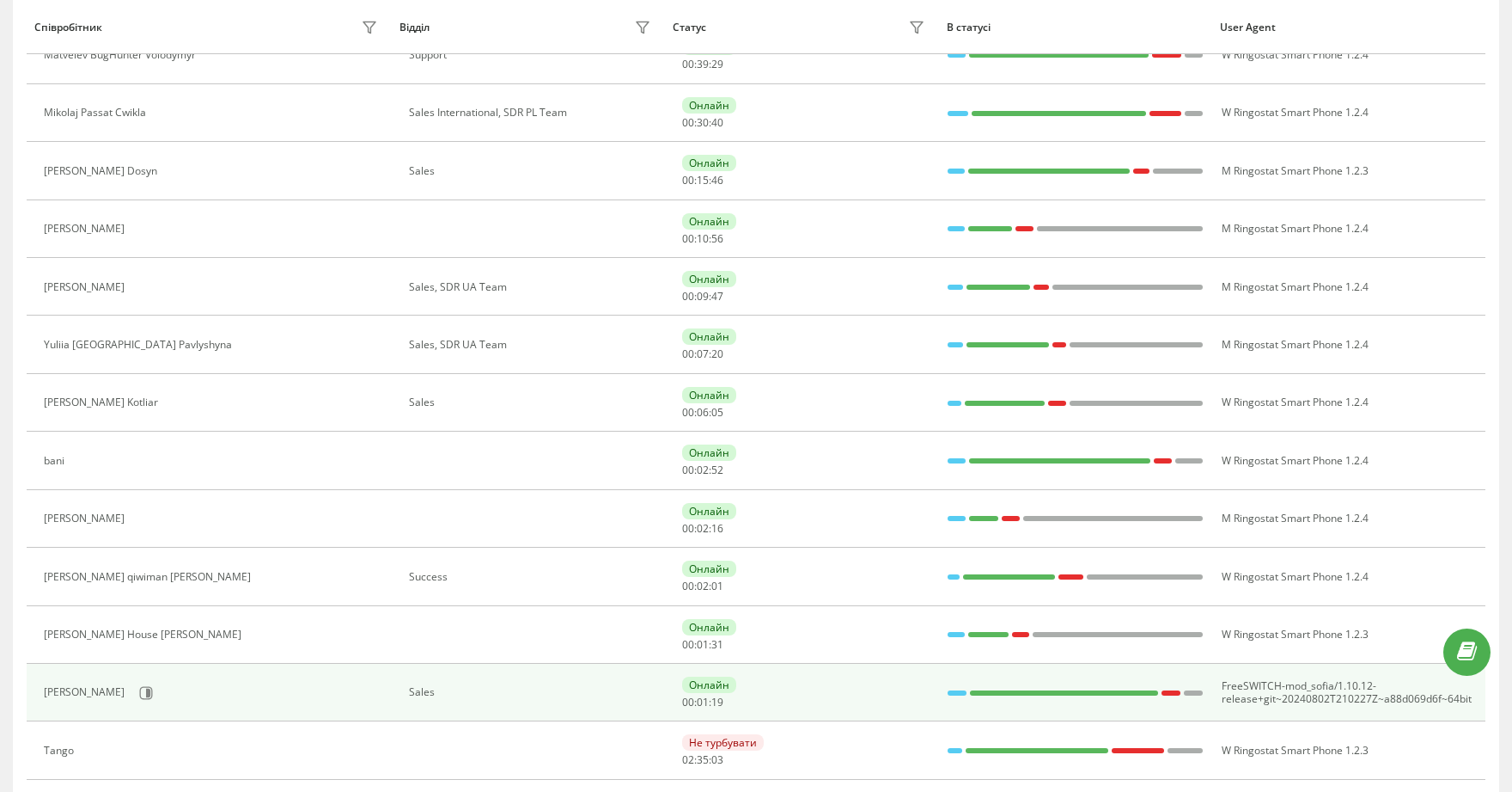
scroll to position [573, 0]
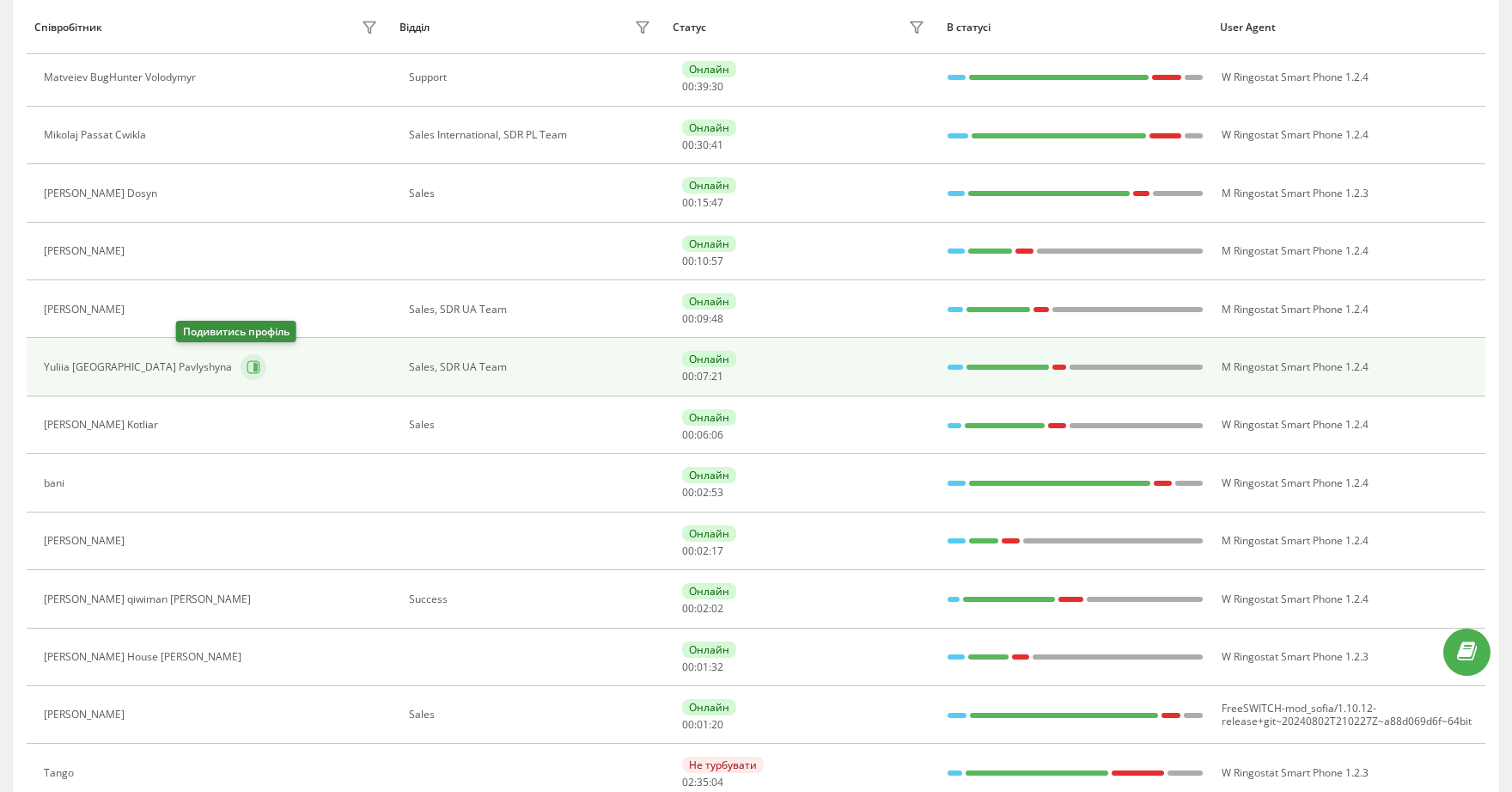
click at [254, 363] on icon at bounding box center [255, 367] width 4 height 9
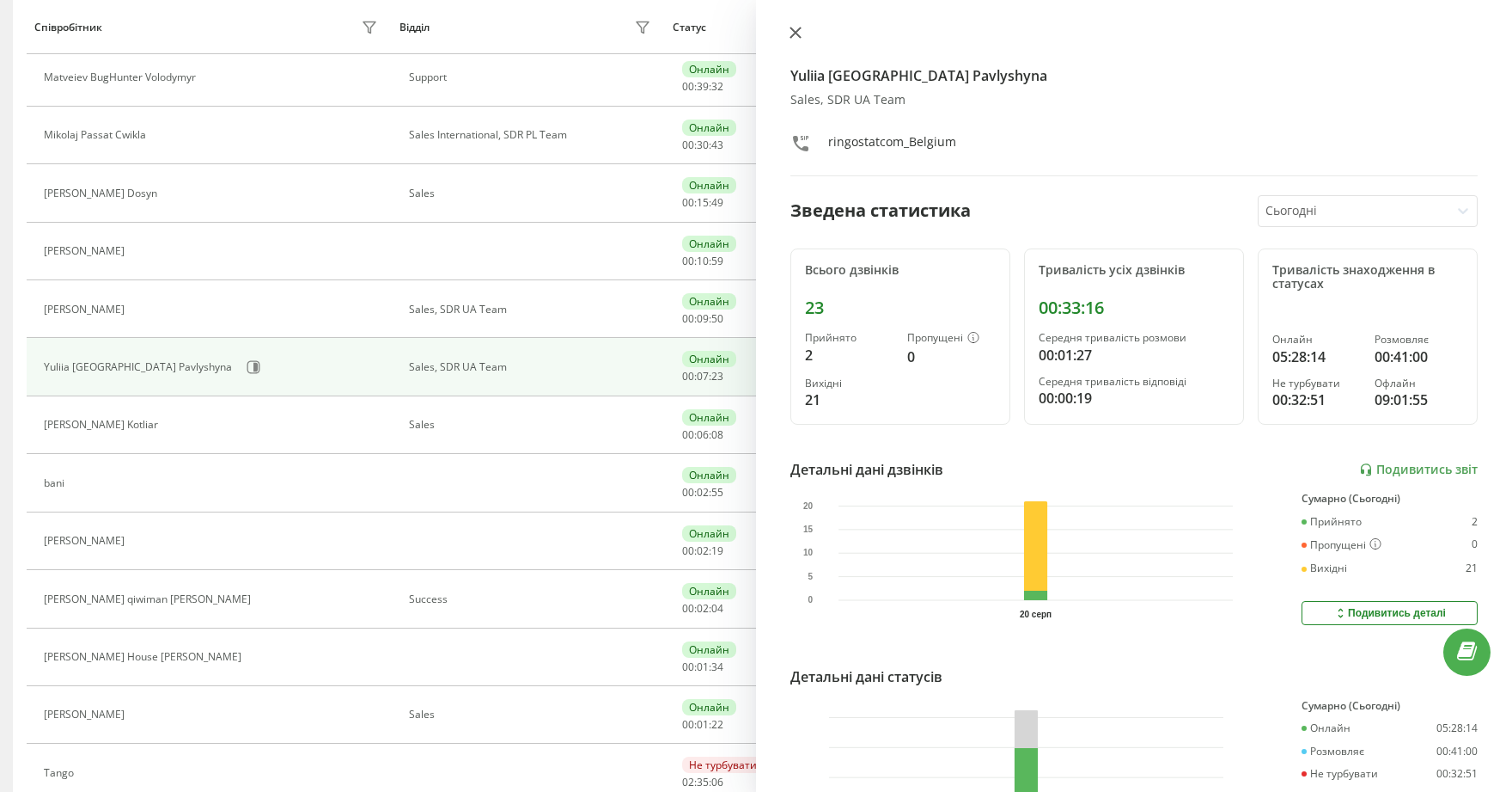
click at [797, 32] on icon at bounding box center [796, 33] width 12 height 12
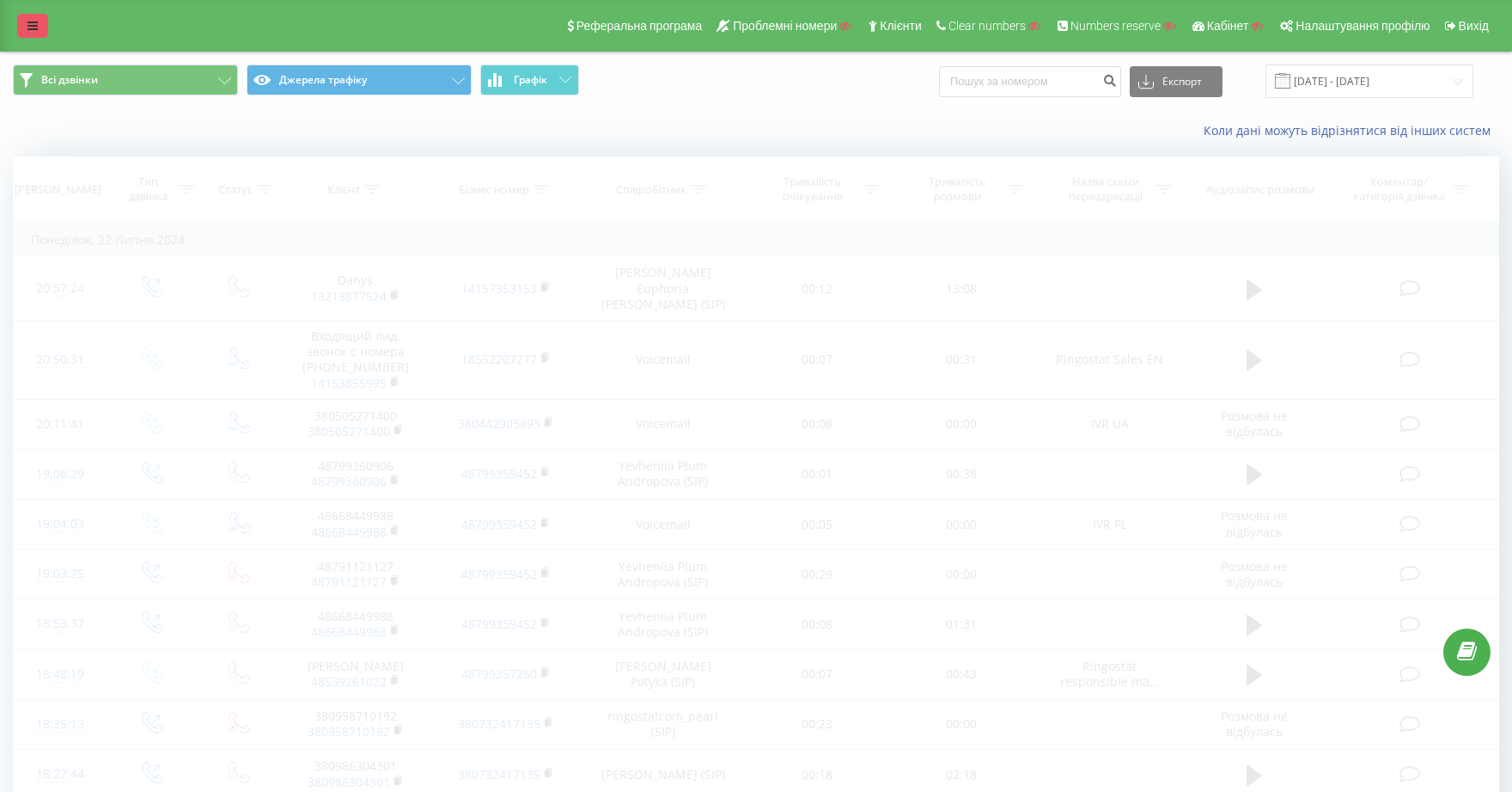
click at [36, 26] on icon at bounding box center [33, 26] width 11 height 12
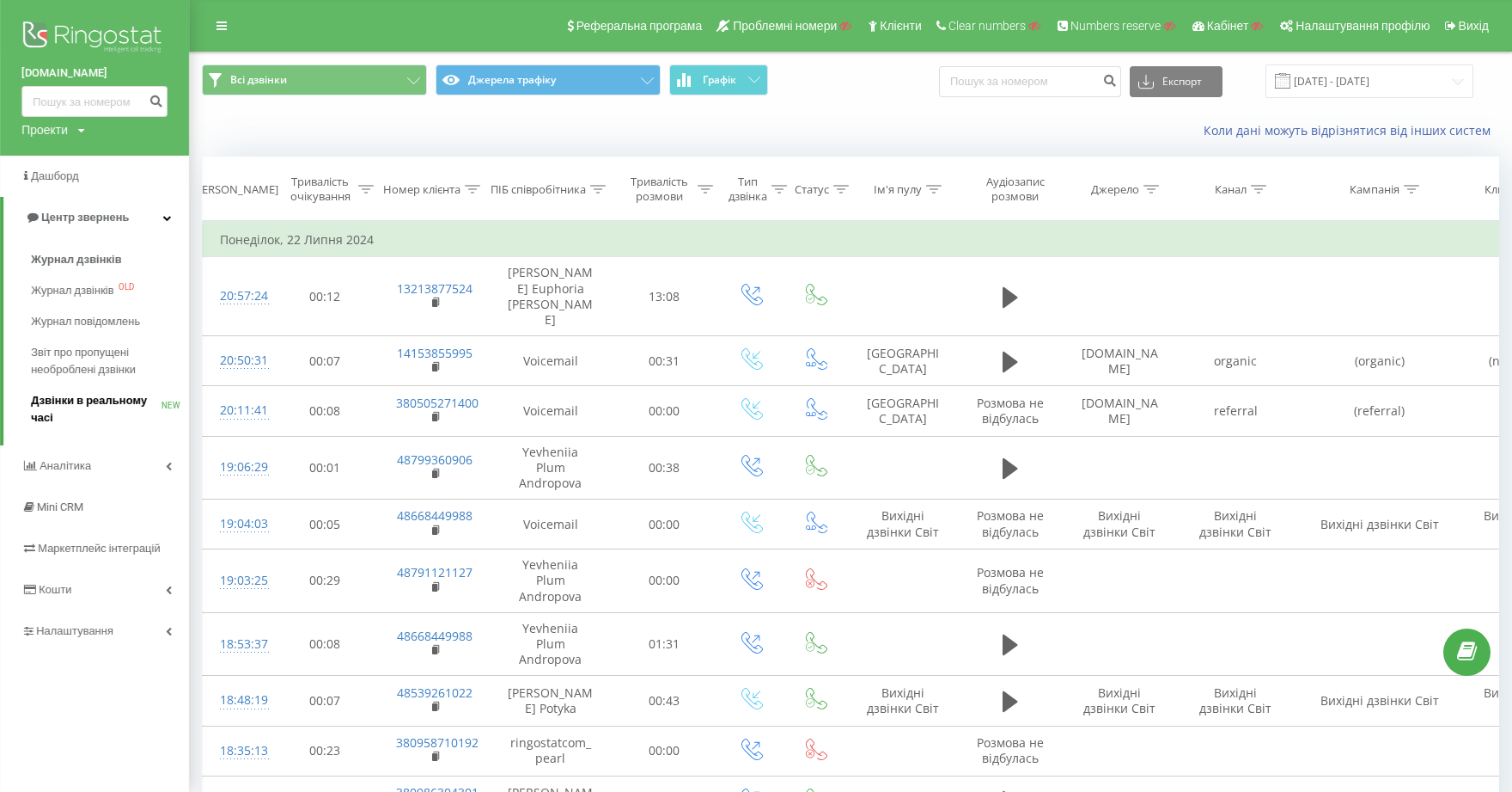
click at [119, 398] on span "Дзвінки в реальному часі" at bounding box center [96, 409] width 130 height 34
click at [96, 403] on span "Дзвінки в реальному часі" at bounding box center [96, 409] width 130 height 34
